Goal: Task Accomplishment & Management: Use online tool/utility

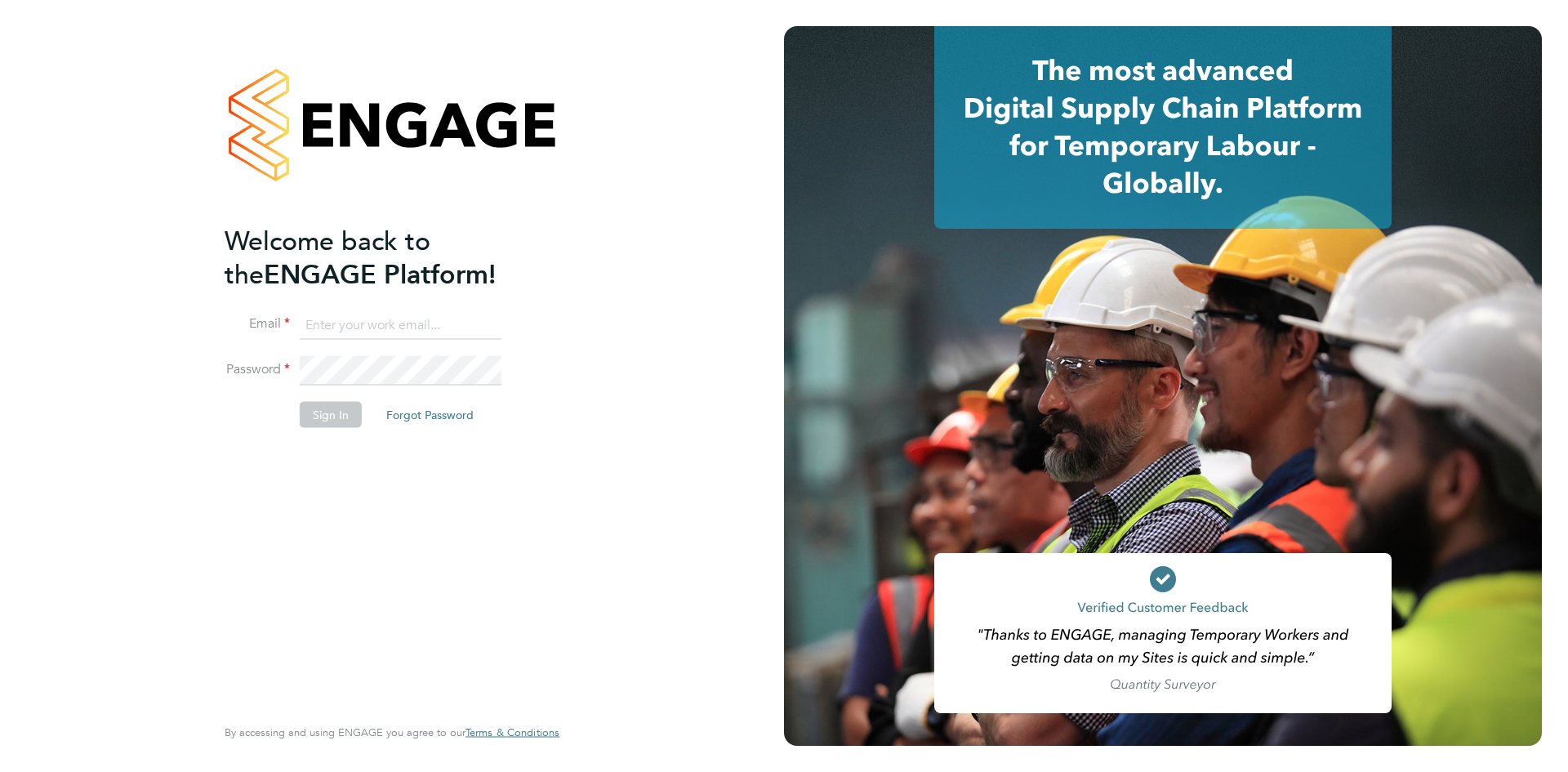
type input "[PERSON_NAME][EMAIL_ADDRESS][PERSON_NAME][DOMAIN_NAME]"
click at [316, 415] on button "Sign In" at bounding box center [331, 413] width 62 height 26
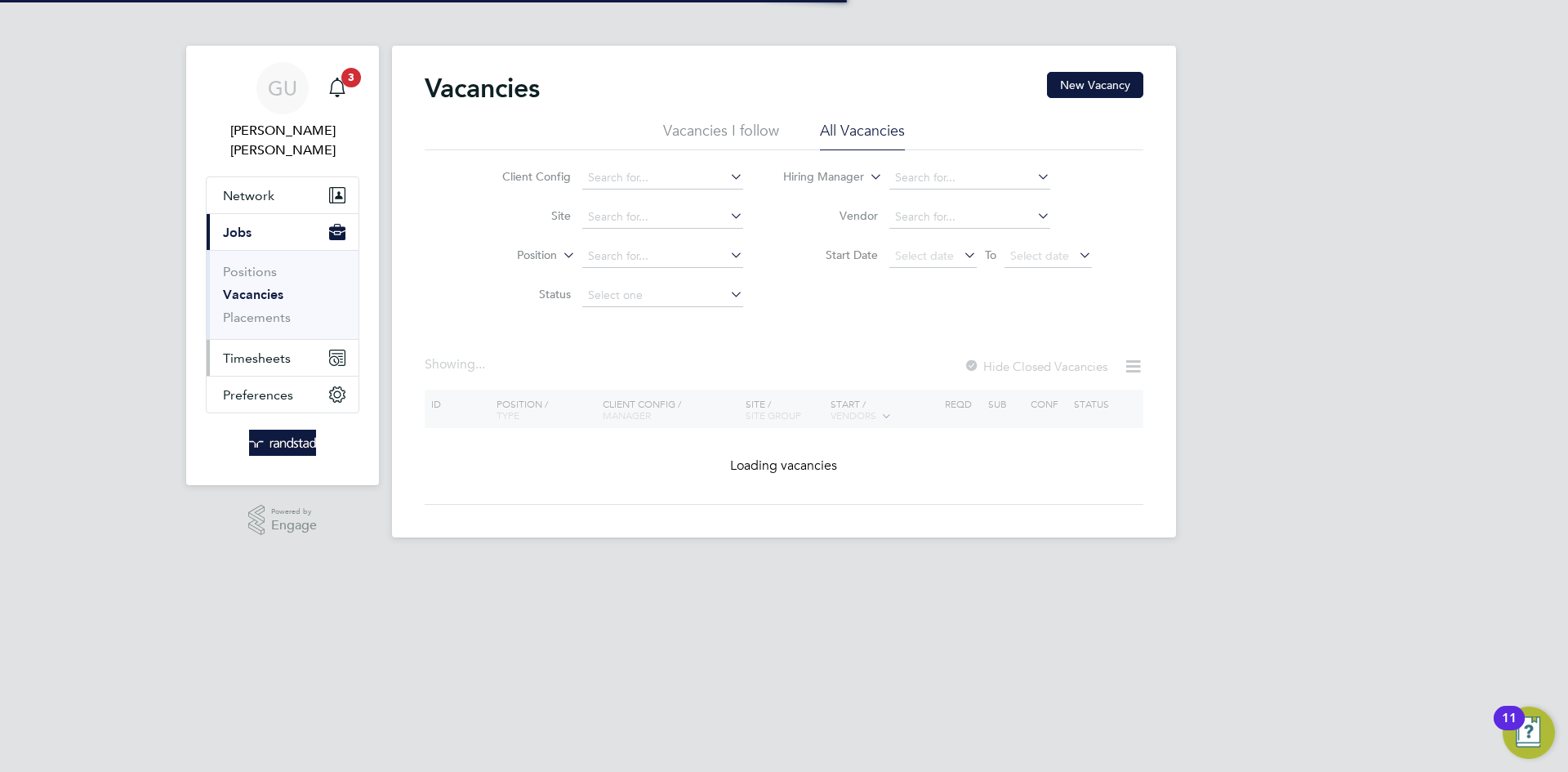
click at [260, 348] on button "Timesheets" at bounding box center [282, 358] width 152 height 36
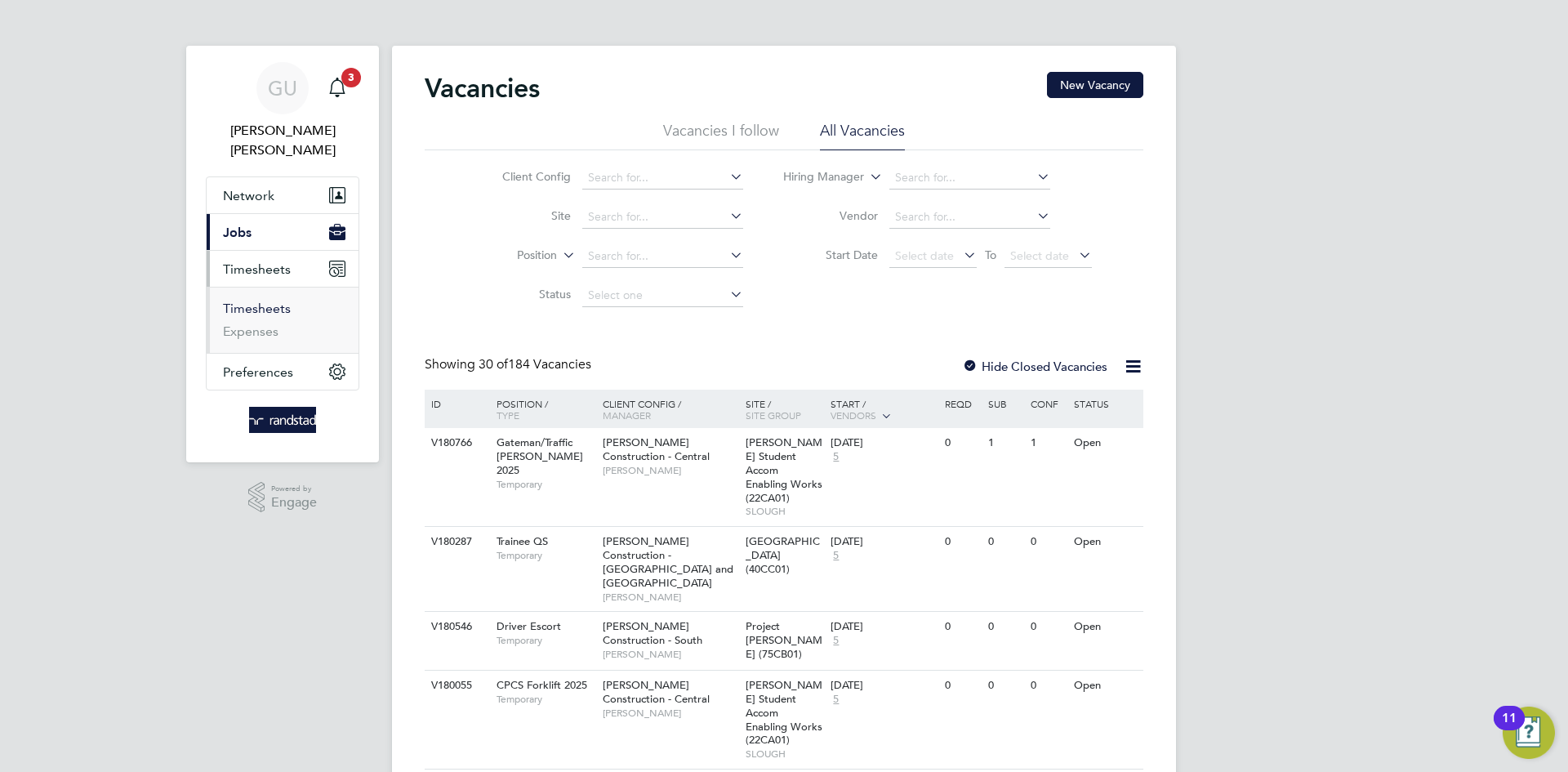
click at [253, 301] on link "Timesheets" at bounding box center [257, 309] width 68 height 15
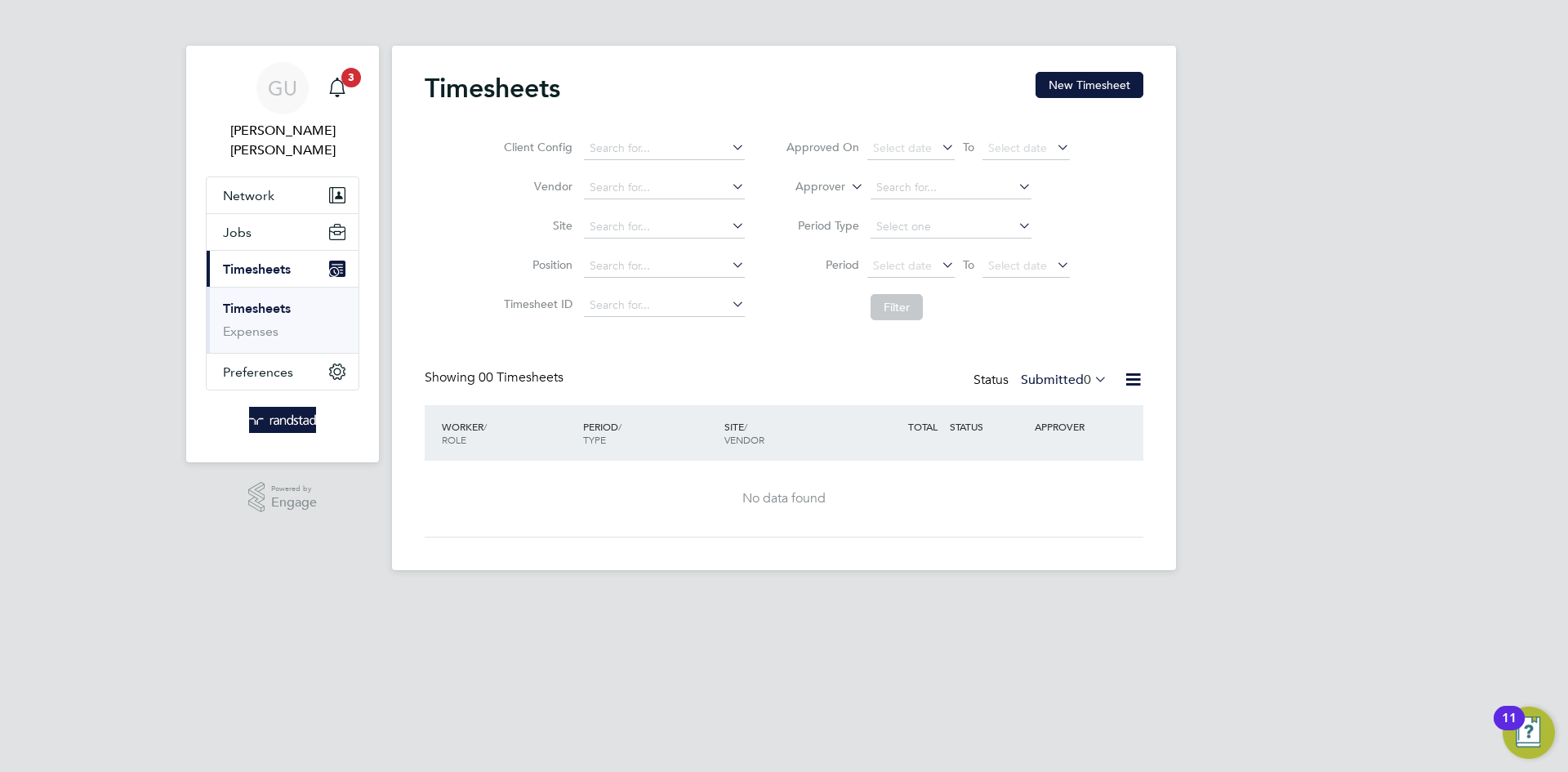
click at [1091, 382] on icon at bounding box center [1091, 379] width 0 height 23
click at [1220, 379] on div "GU Georgina Ulysses Notifications 3 Applications: Network Businesses Sites Work…" at bounding box center [784, 298] width 1568 height 596
click at [723, 228] on input at bounding box center [664, 227] width 160 height 23
click at [677, 267] on li "St Ni ck New School 22CC02" at bounding box center [674, 270] width 184 height 22
type input "St Nick New School 22CC02"
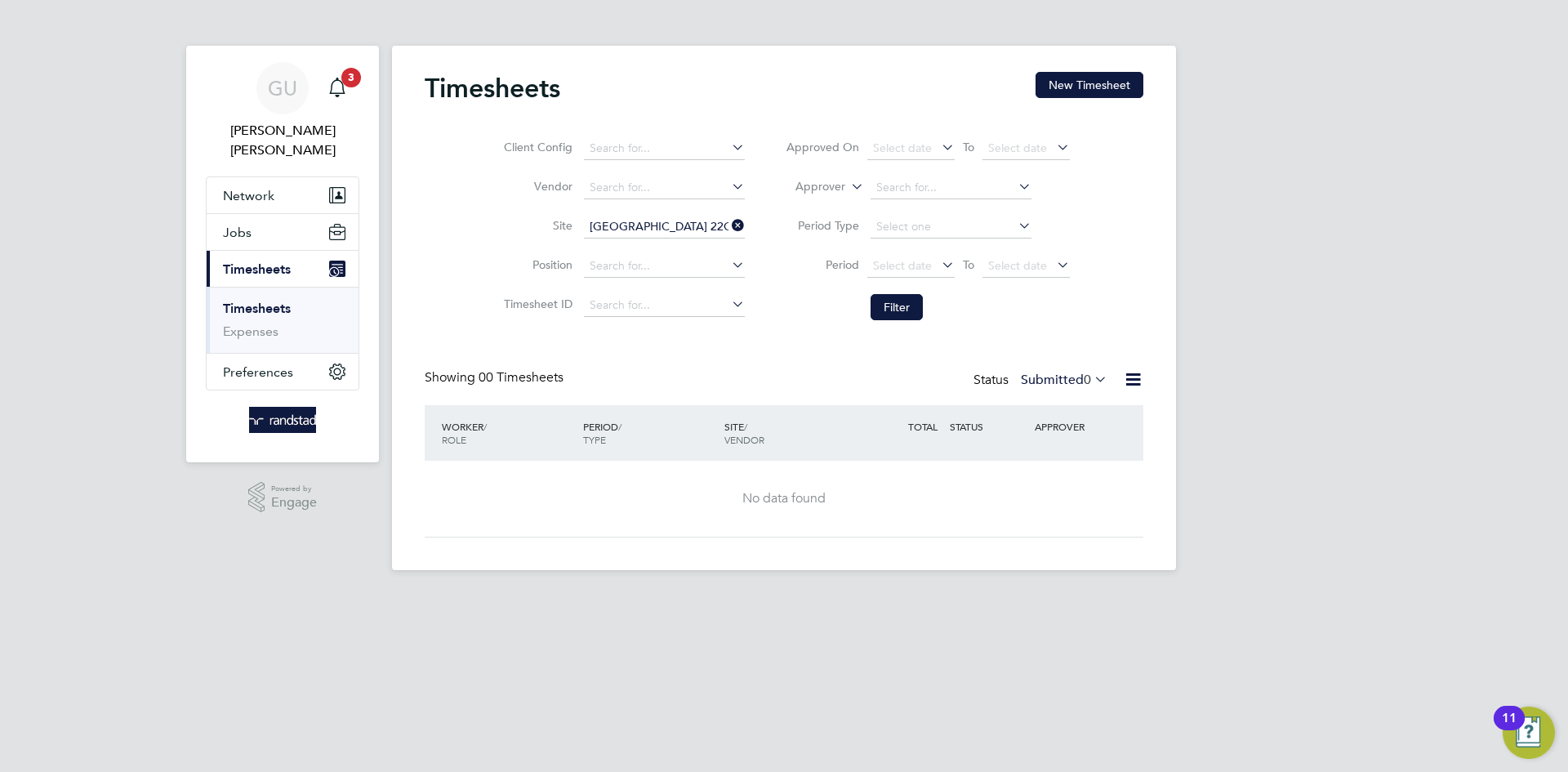
click at [1294, 344] on div "GU Georgina Ulysses Notifications 3 Applications: Network Businesses Sites Work…" at bounding box center [784, 298] width 1568 height 596
click at [1142, 298] on div "Client Config Vendor Site St Nick New School 22CC02 Position Timesheet ID Appro…" at bounding box center [784, 225] width 719 height 208
click at [890, 350] on div "Timesheets New Timesheet Client Config Vendor Site St Nick New School 22CC02 Po…" at bounding box center [784, 305] width 719 height 465
click at [1091, 375] on icon at bounding box center [1091, 379] width 0 height 23
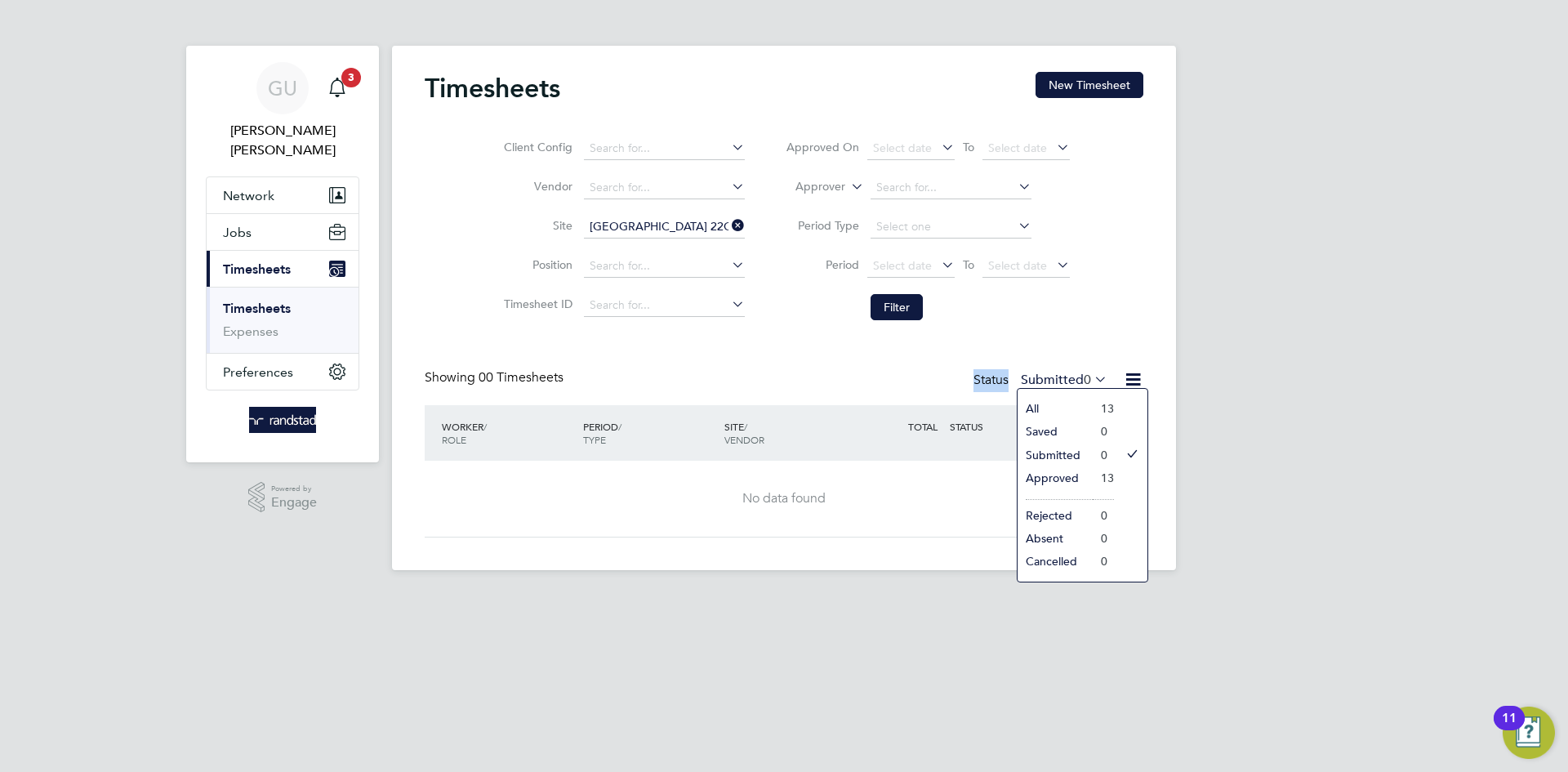
click at [1044, 482] on li "Approved" at bounding box center [1055, 478] width 75 height 23
